Goal: Information Seeking & Learning: Learn about a topic

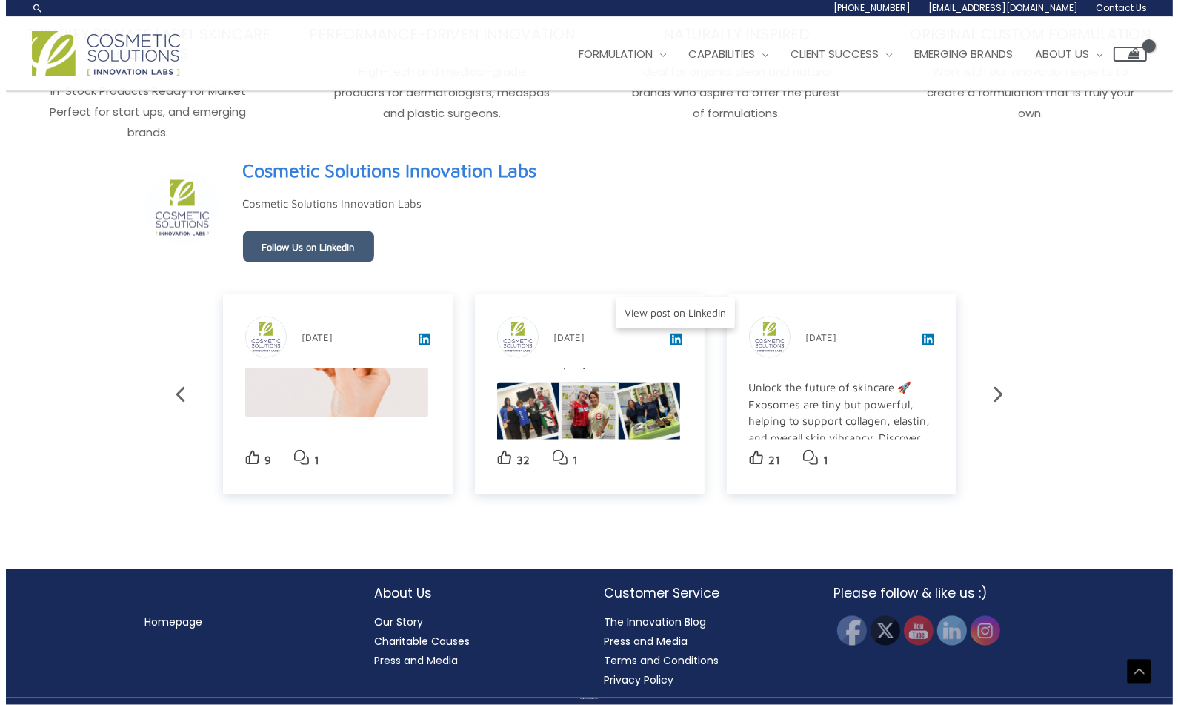
scroll to position [2469, 0]
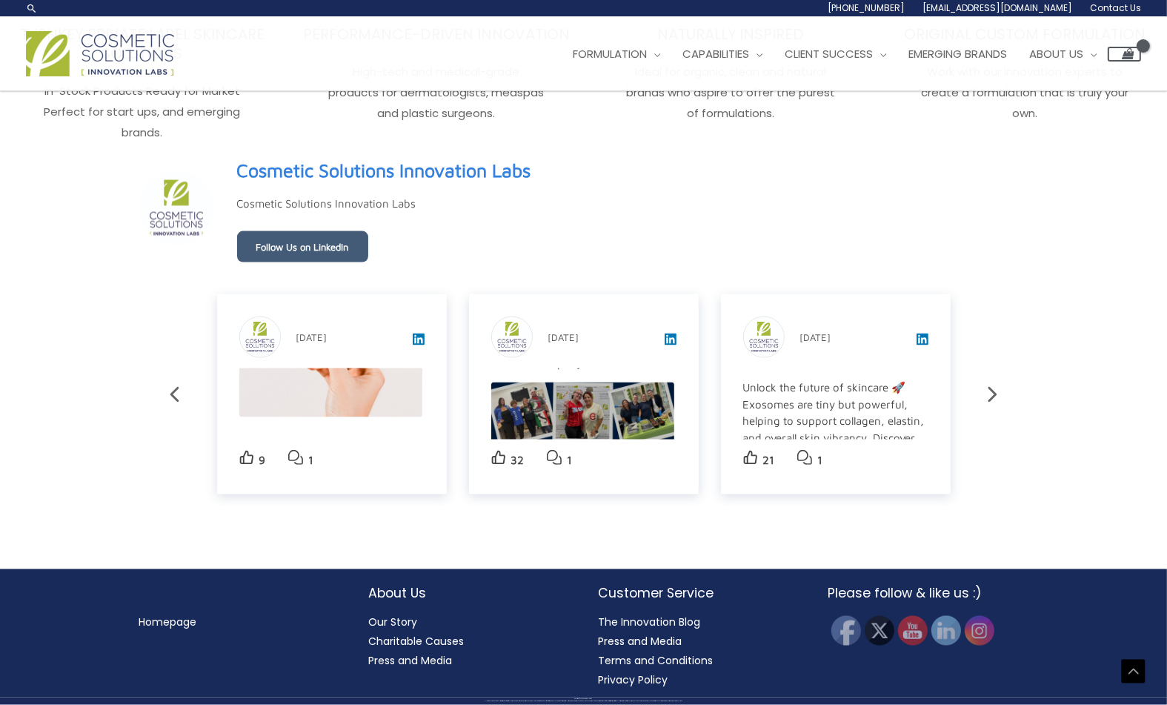
click at [532, 413] on img at bounding box center [582, 473] width 183 height 183
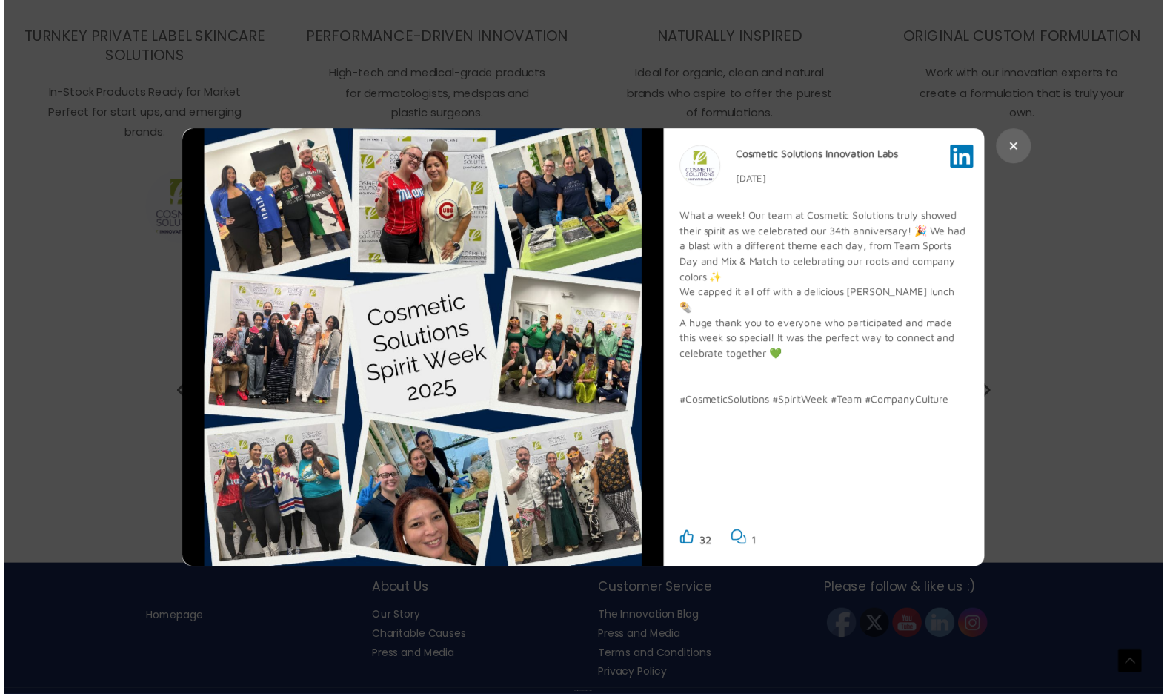
scroll to position [2493, 0]
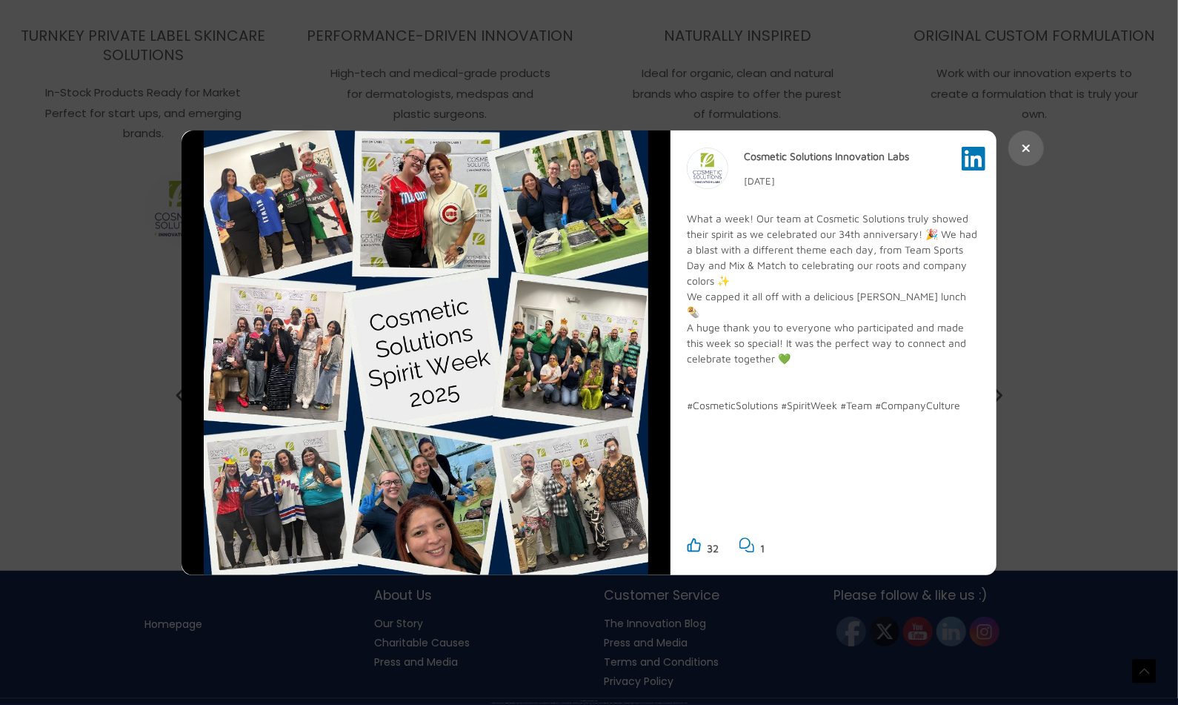
click at [1022, 143] on icon at bounding box center [1026, 148] width 9 height 12
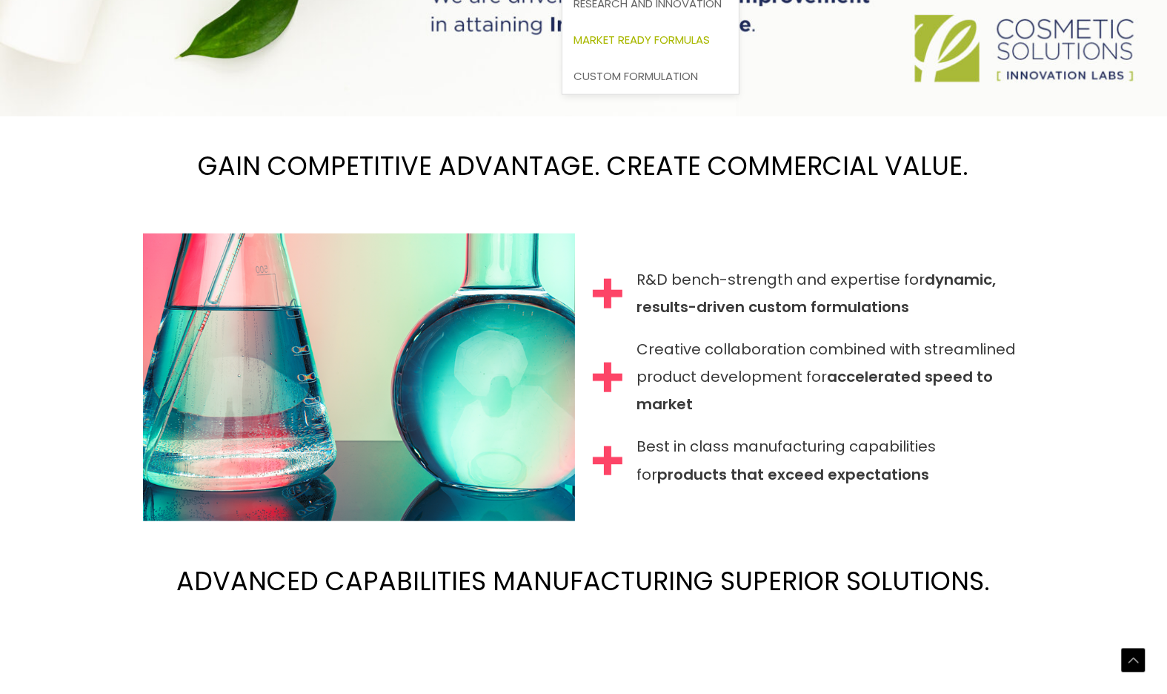
scroll to position [1393, 0]
click at [710, 35] on span "Market Ready Formulas" at bounding box center [642, 40] width 136 height 16
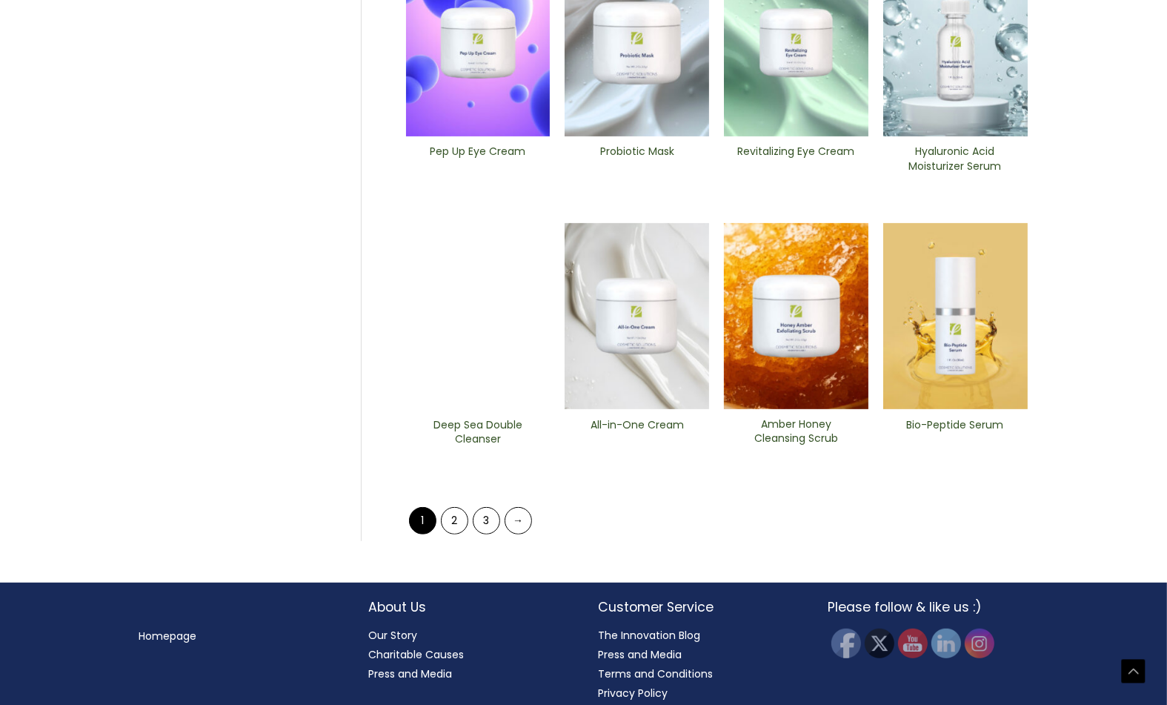
scroll to position [559, 0]
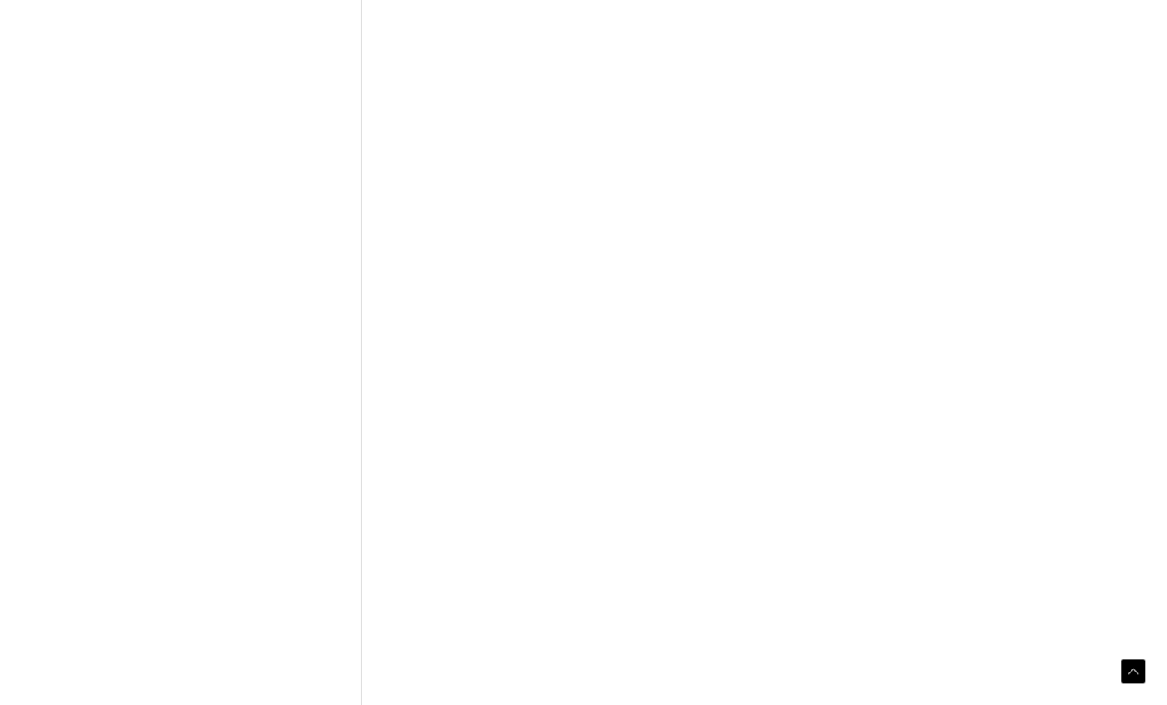
scroll to position [559, 0]
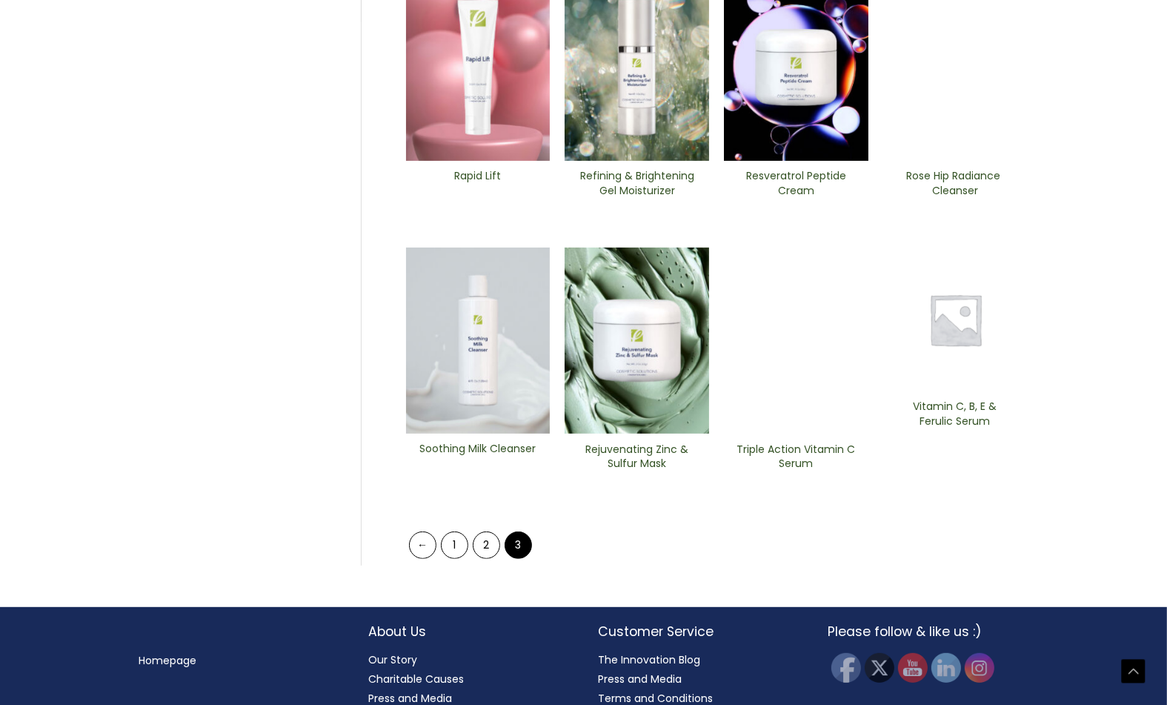
scroll to position [559, 0]
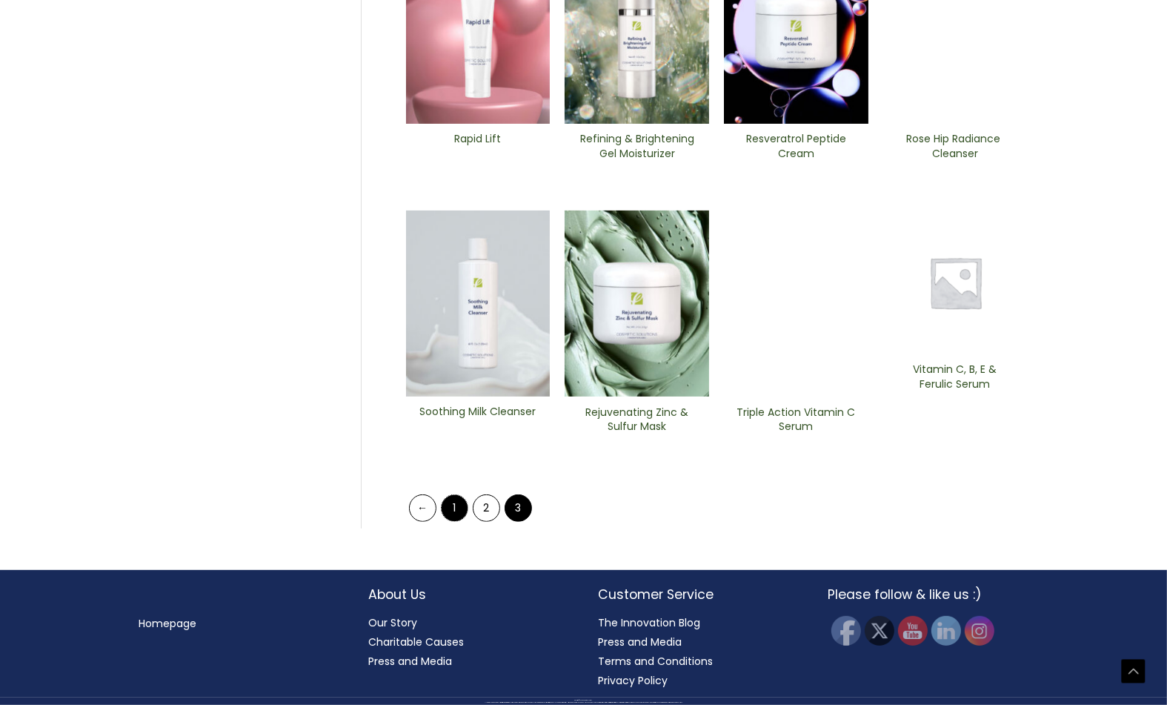
click at [448, 514] on link "1" at bounding box center [454, 507] width 27 height 27
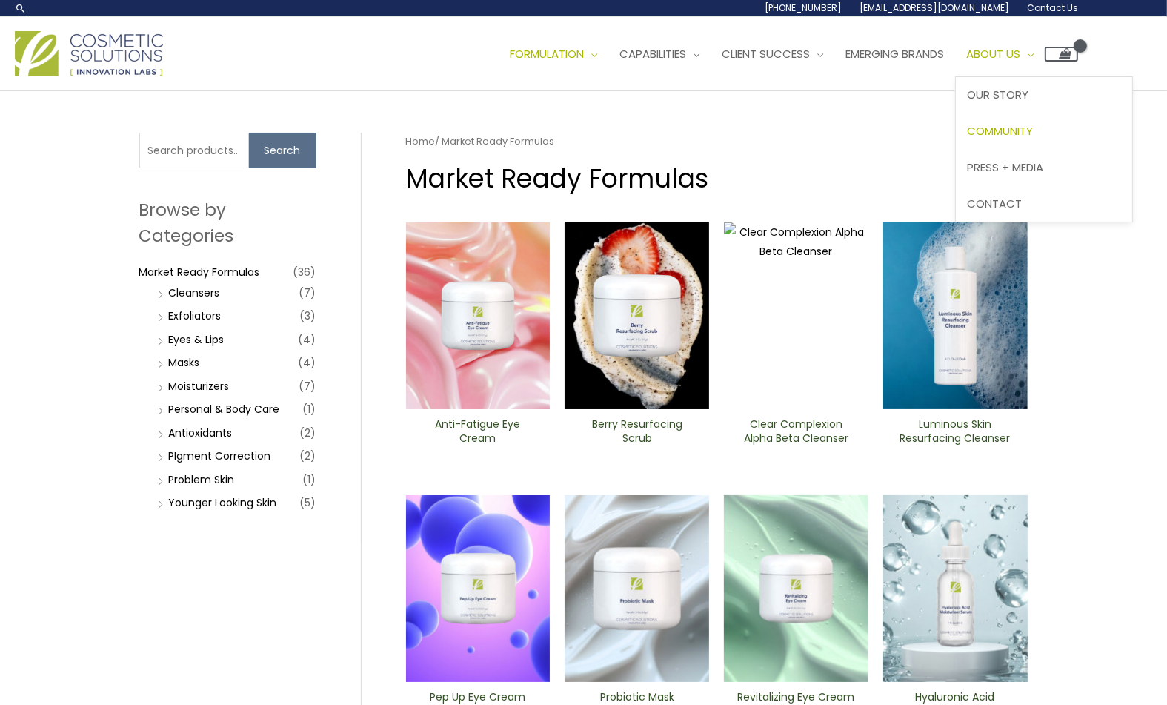
click at [1041, 140] on link "Community" at bounding box center [1044, 131] width 176 height 36
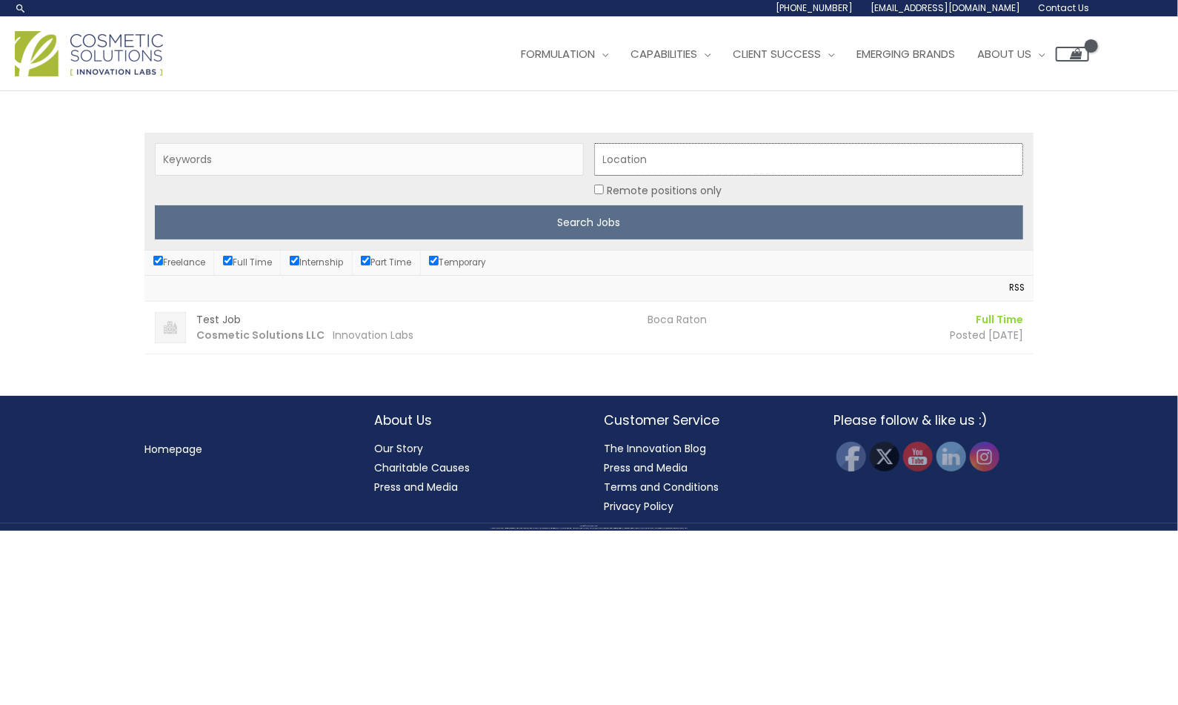
click at [672, 170] on input "Location" at bounding box center [808, 159] width 429 height 33
type input "boca"
click at [155, 205] on input "Search Jobs" at bounding box center [589, 222] width 869 height 34
click at [1040, 93] on span "Our Story" at bounding box center [1009, 95] width 62 height 16
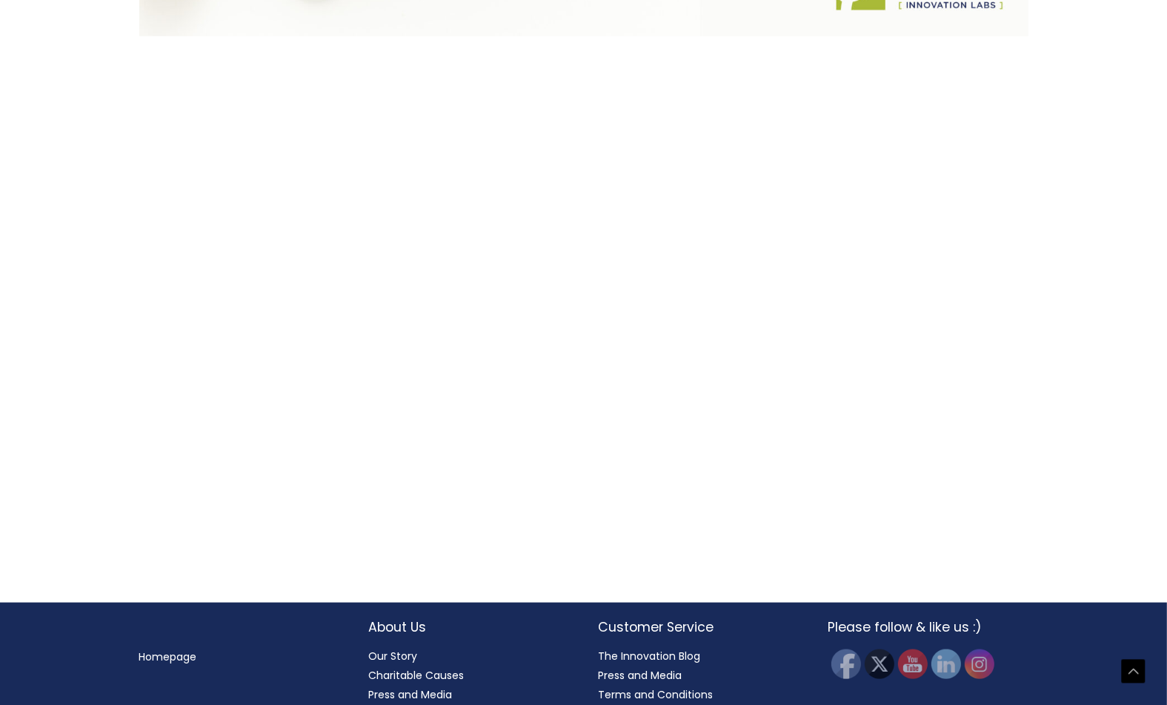
scroll to position [1518, 0]
